Goal: Book appointment/travel/reservation

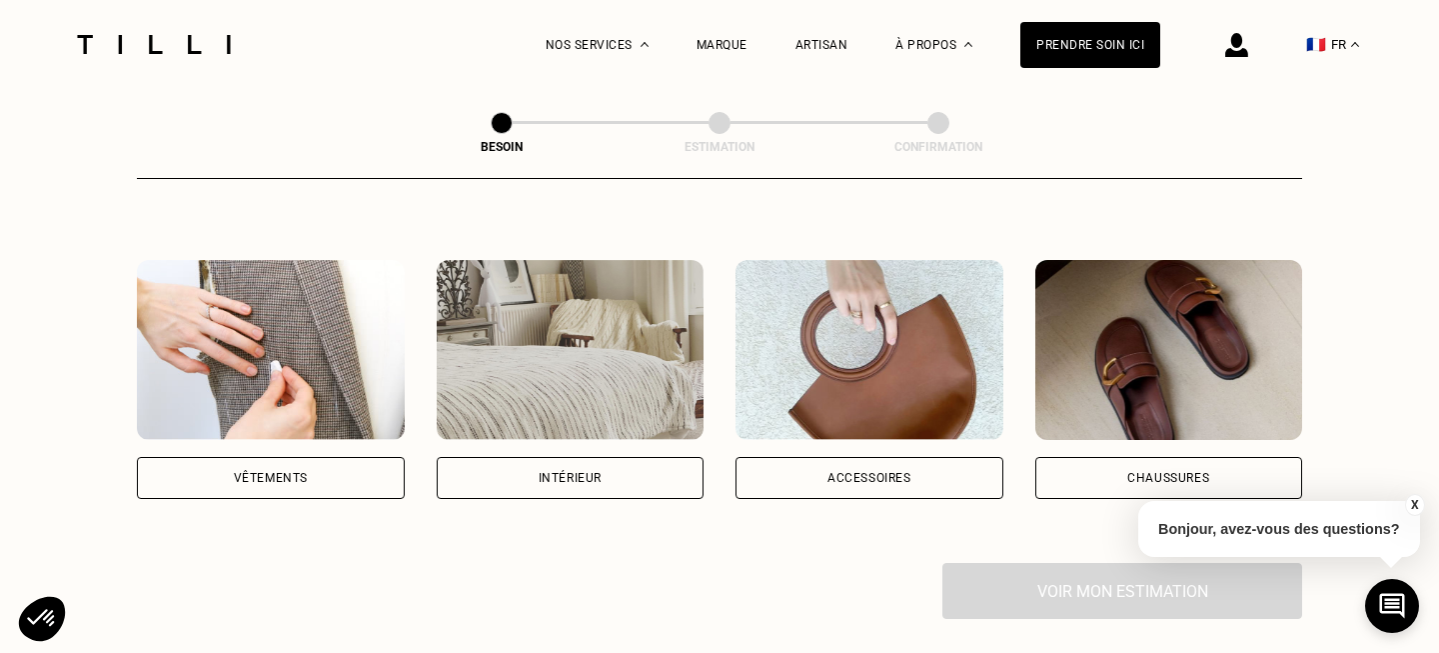
scroll to position [337, 0]
click at [867, 471] on div "Accessoires" at bounding box center [870, 477] width 84 height 12
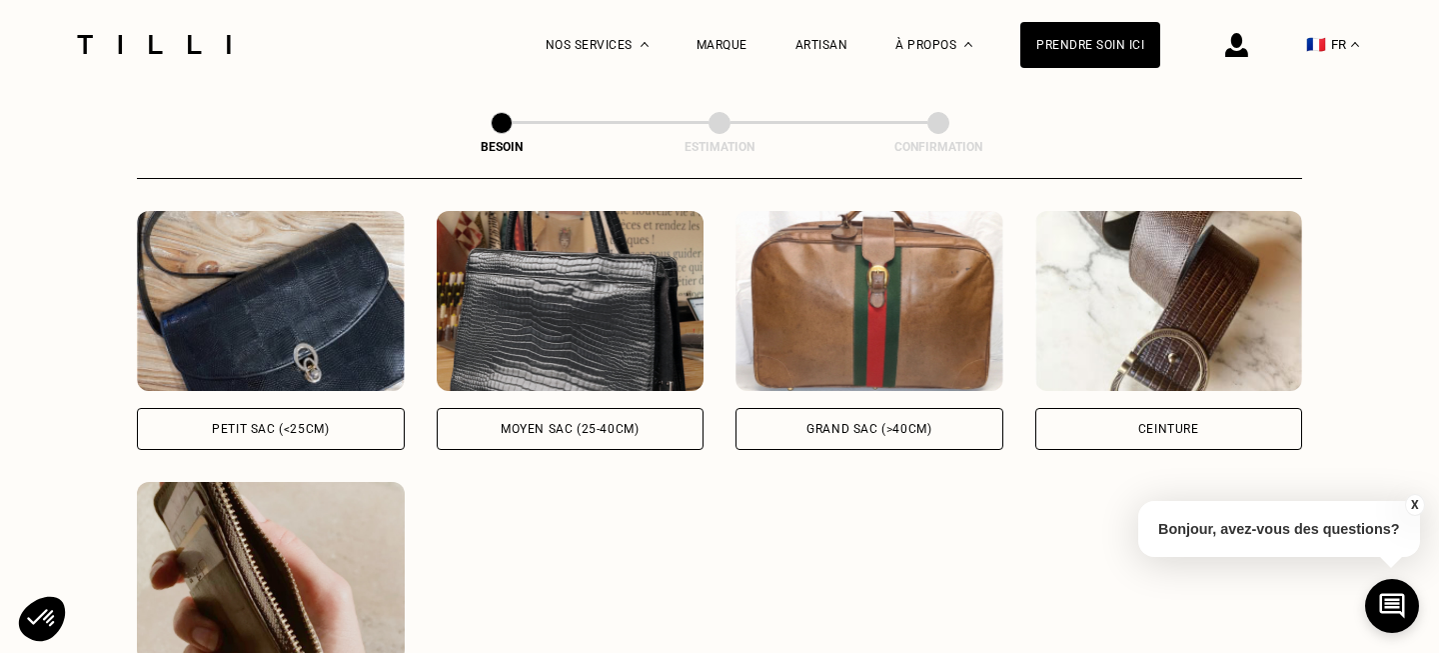
scroll to position [926, 0]
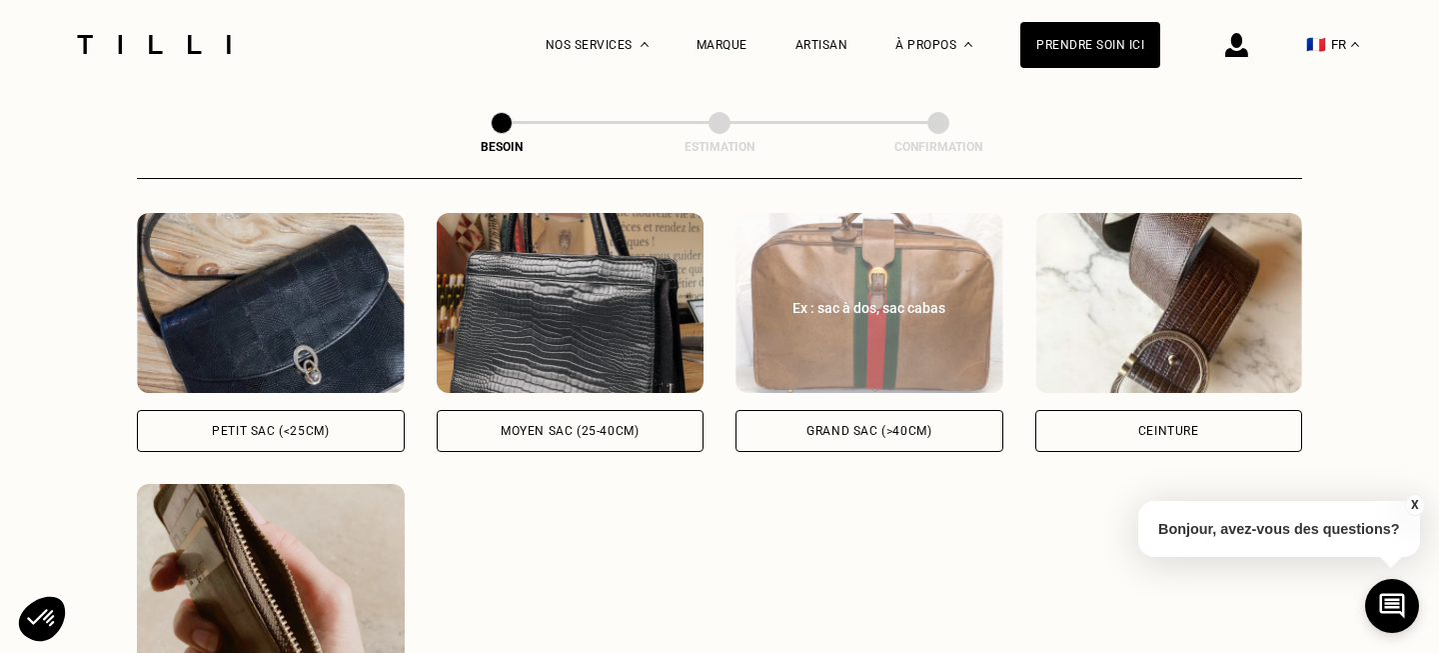
click at [933, 410] on div "Grand sac (>40cm)" at bounding box center [870, 431] width 268 height 42
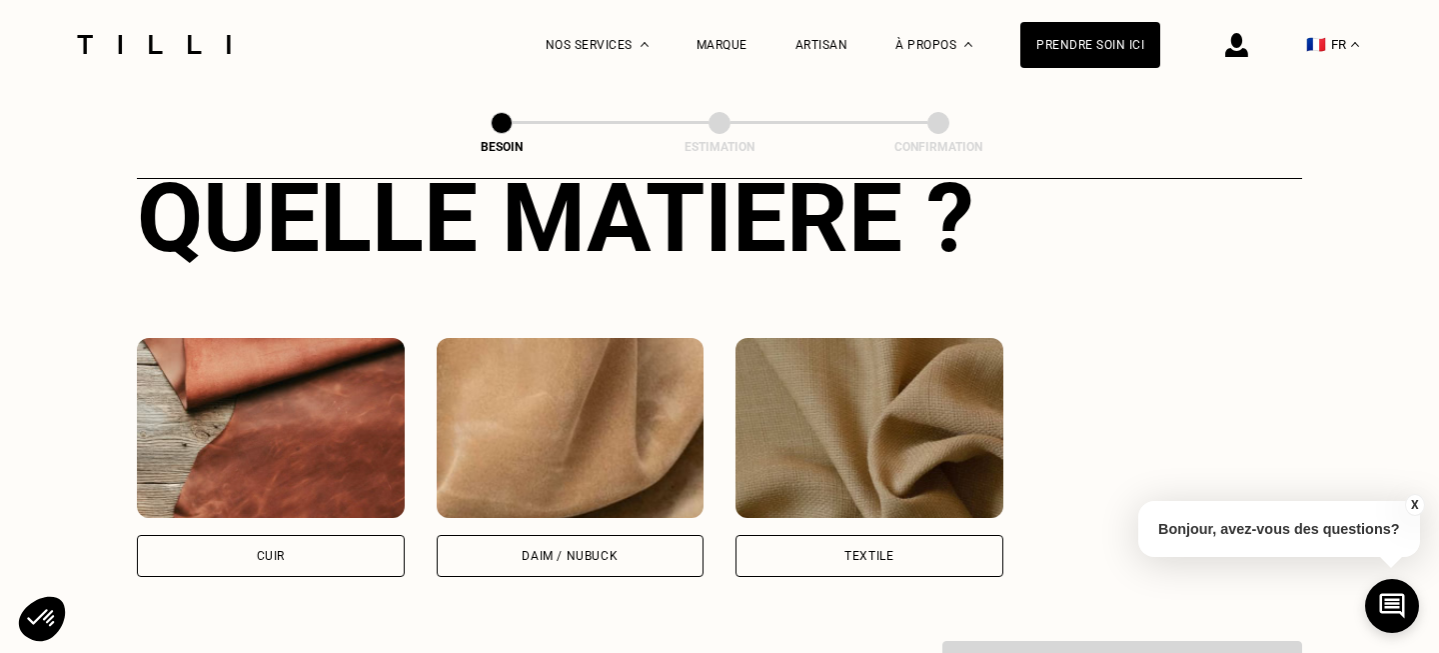
scroll to position [1670, 0]
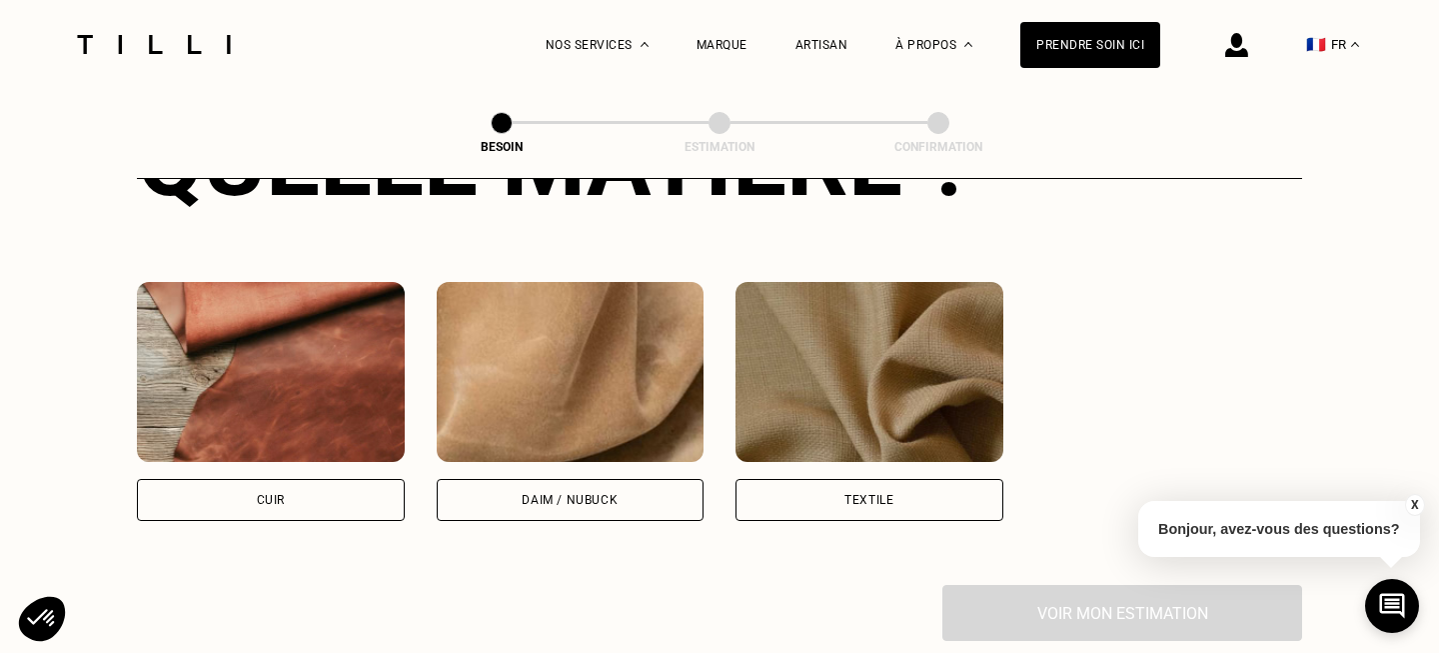
click at [237, 499] on div "Quelle matière ? Cuir Daim / Nubuck Textile" at bounding box center [719, 313] width 1165 height 543
click at [238, 486] on div "Cuir" at bounding box center [271, 500] width 268 height 42
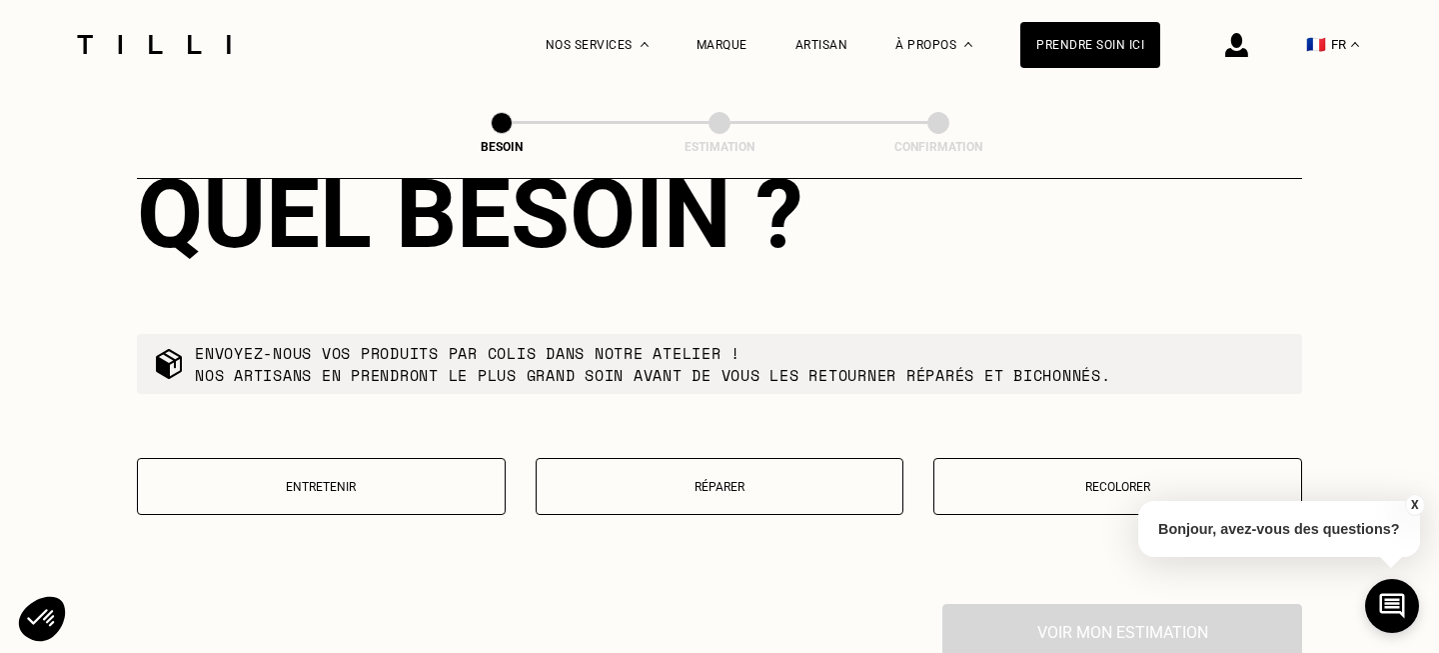
scroll to position [2164, 0]
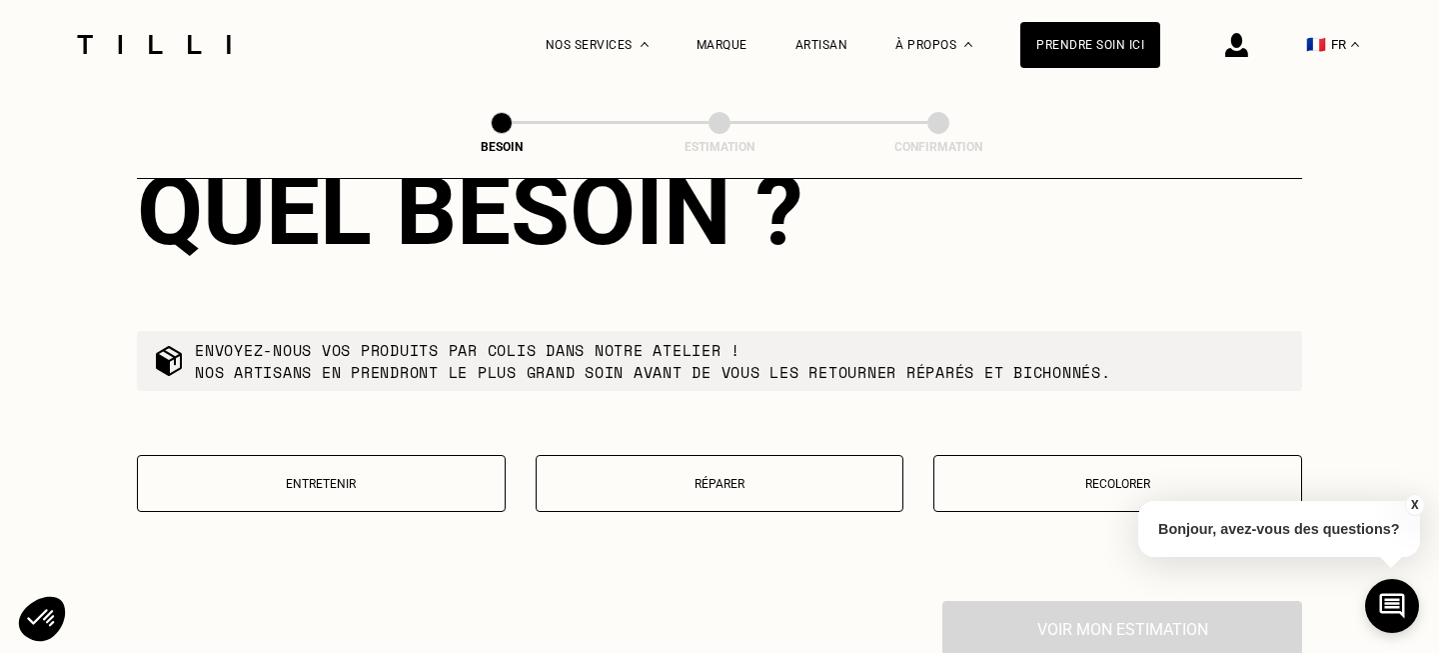
click at [782, 477] on p "Réparer" at bounding box center [720, 484] width 347 height 14
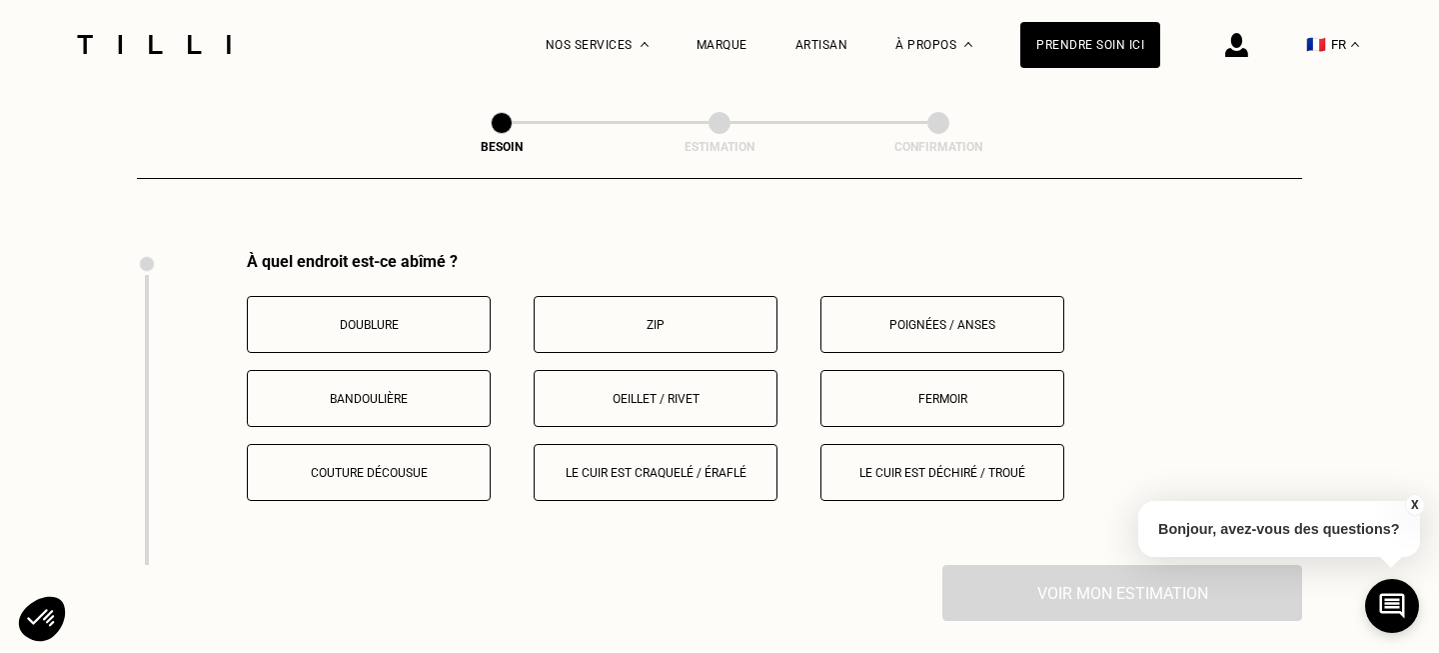
scroll to position [2519, 0]
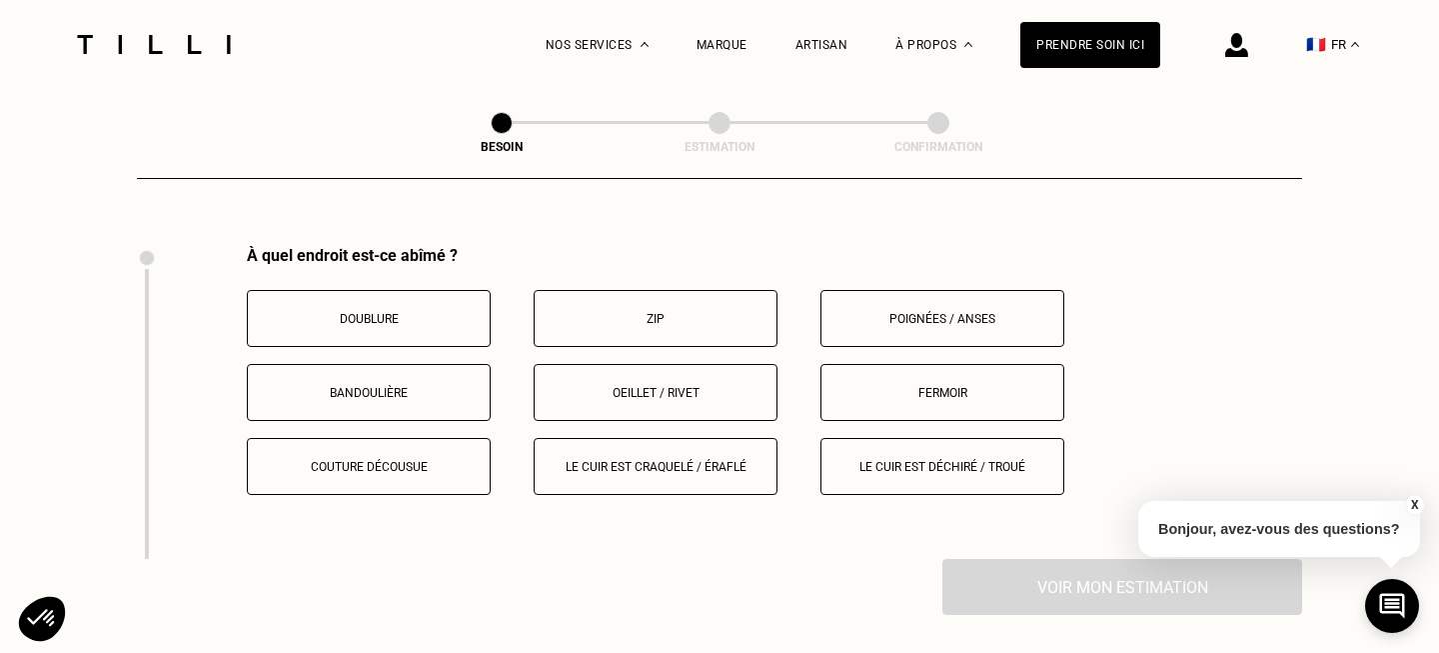
click at [422, 460] on p "Couture décousue" at bounding box center [369, 467] width 222 height 14
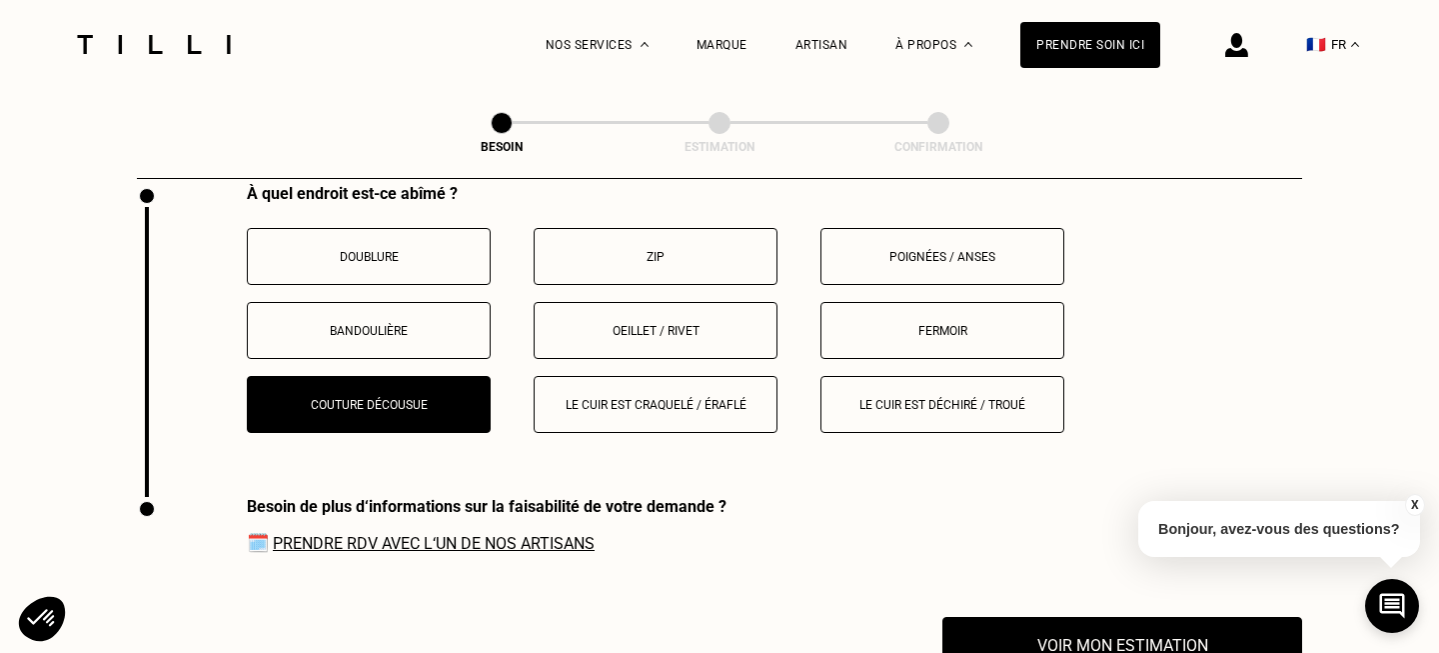
scroll to position [2589, 0]
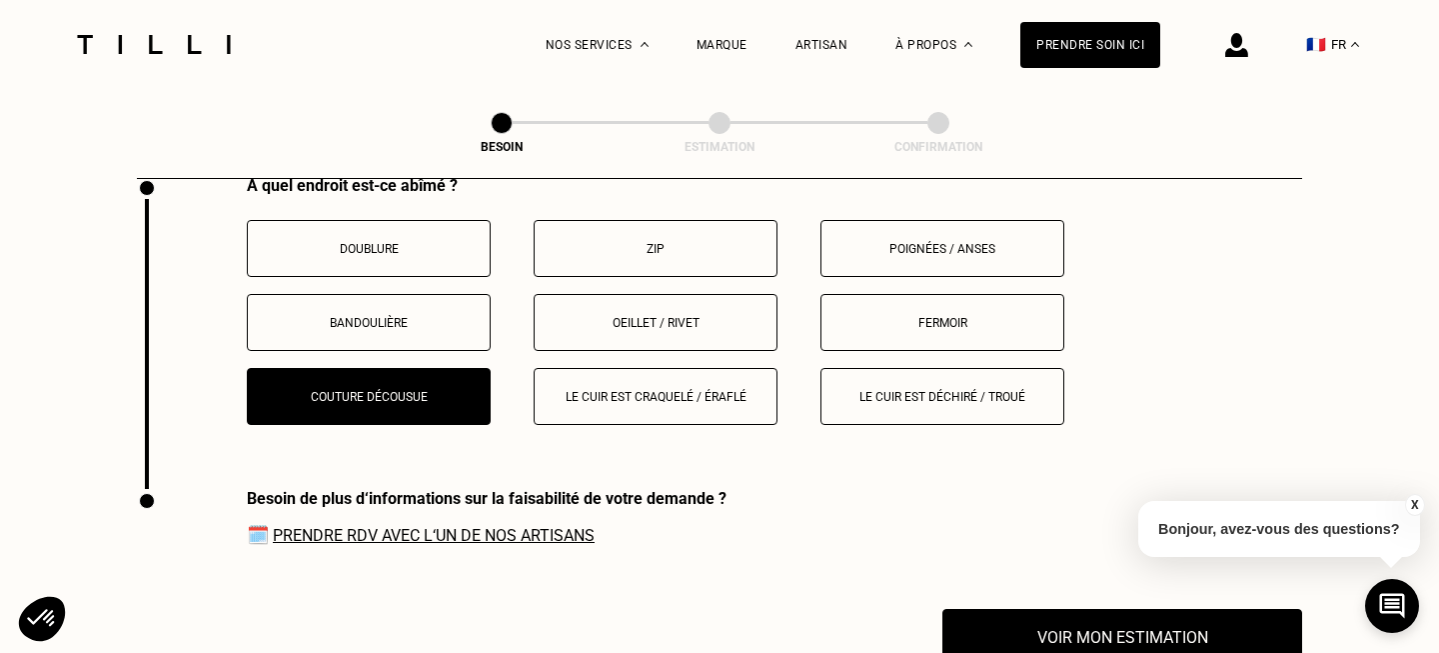
click at [933, 390] on p "Le cuir est déchiré / troué" at bounding box center [943, 397] width 222 height 14
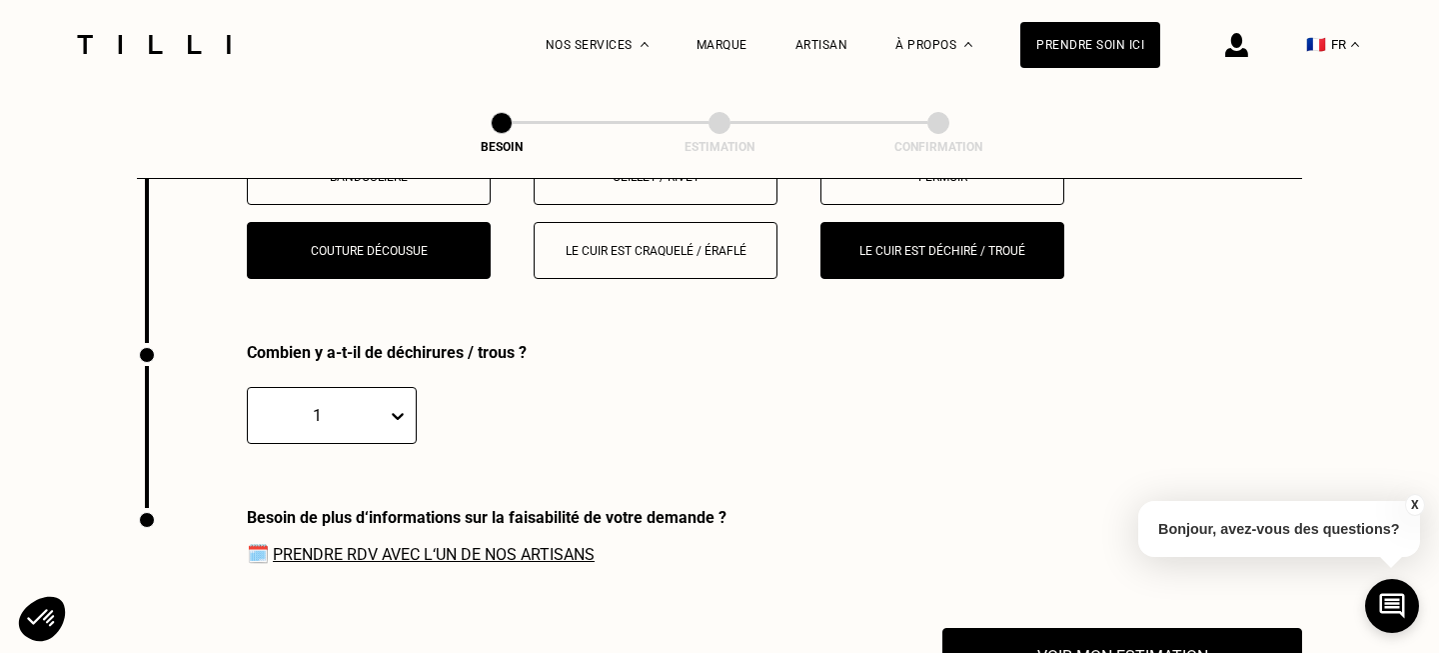
scroll to position [2799, 0]
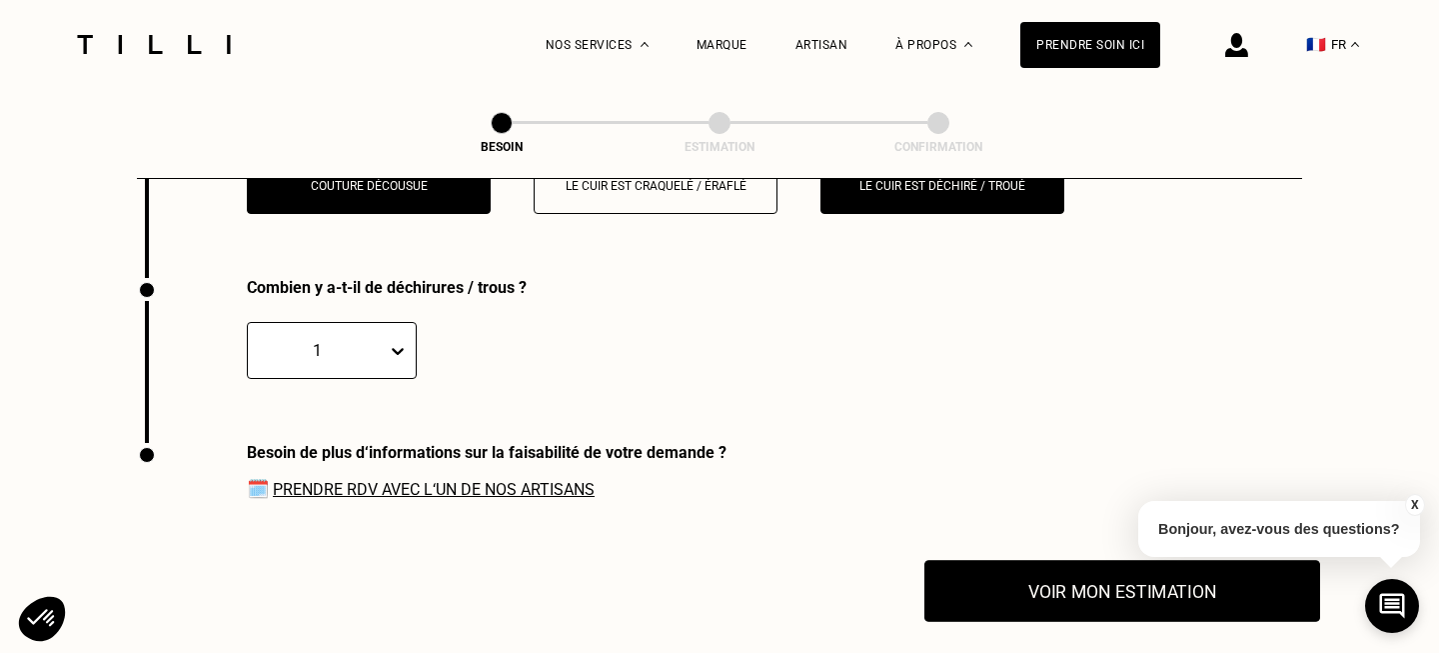
click at [1009, 583] on button "Voir mon estimation" at bounding box center [1123, 591] width 396 height 62
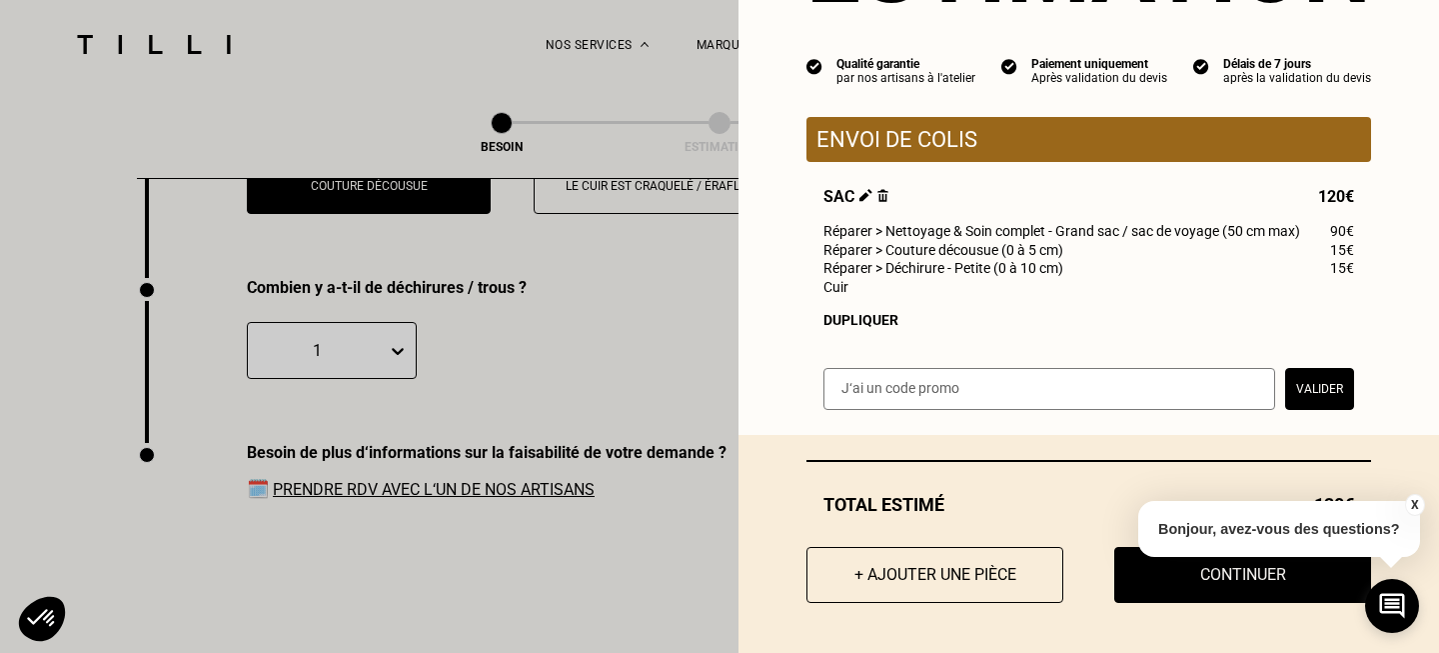
scroll to position [2824, 0]
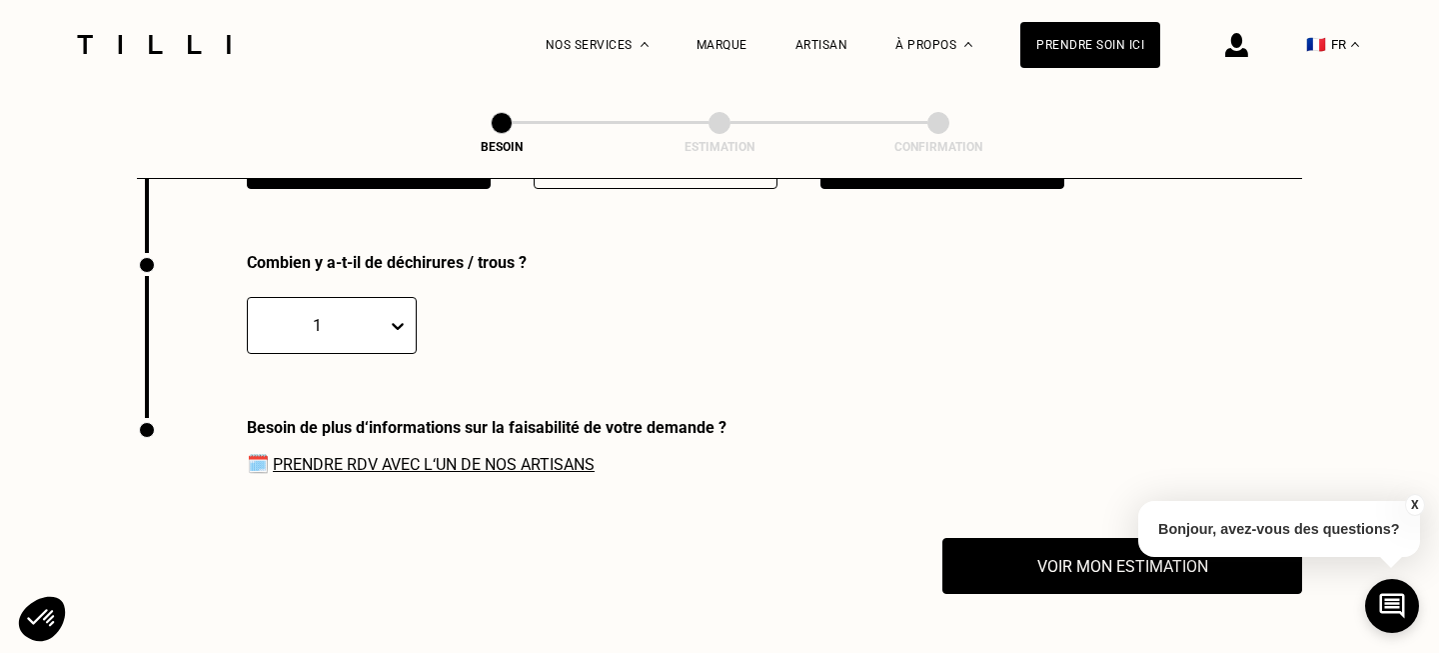
click at [378, 455] on link "Prendre RDV avec l‘un de nos artisans" at bounding box center [434, 464] width 322 height 19
